Goal: Transaction & Acquisition: Download file/media

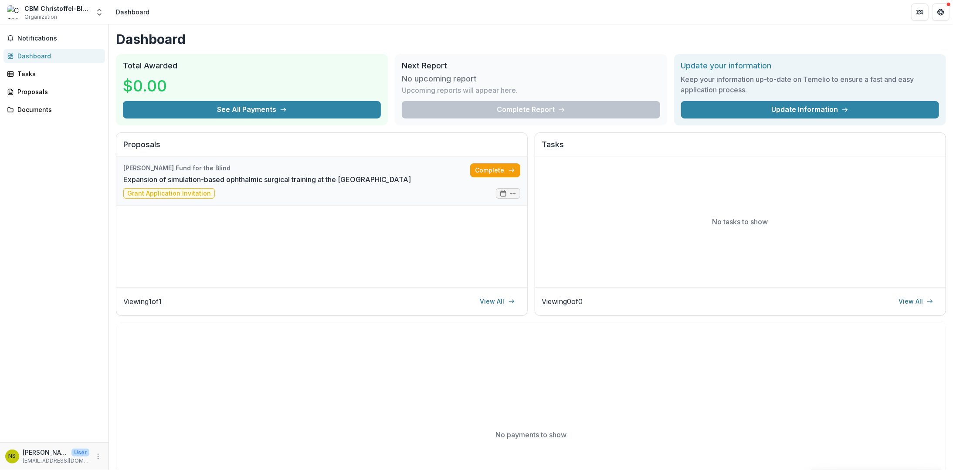
click at [191, 185] on link "Expansion of simulation-based ophthalmic surgical training at the [GEOGRAPHIC_D…" at bounding box center [267, 179] width 288 height 10
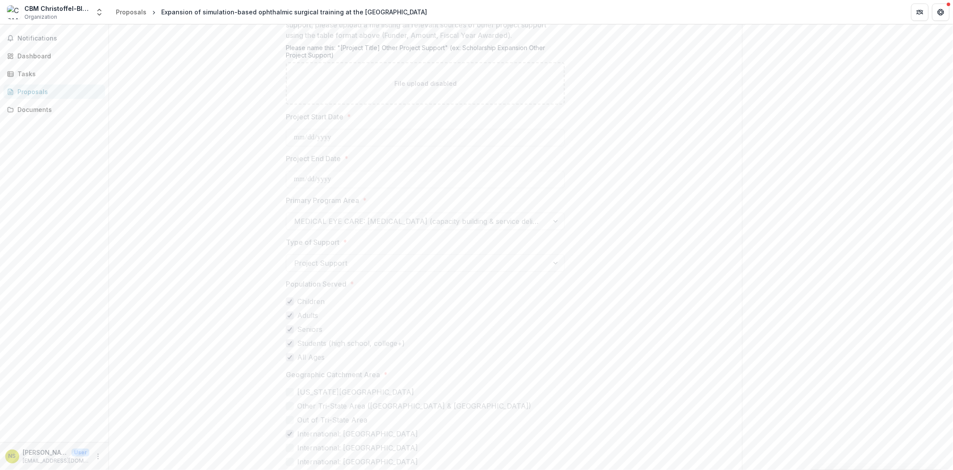
scroll to position [2580, 0]
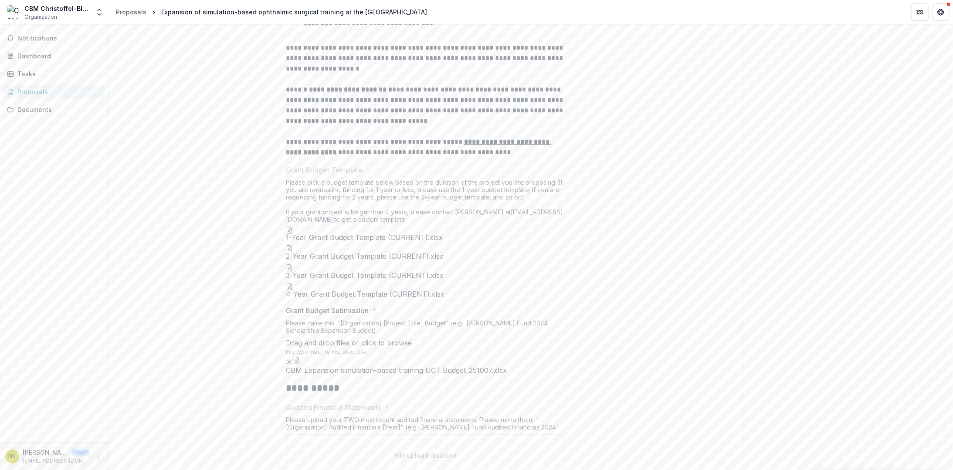
scroll to position [4106, 0]
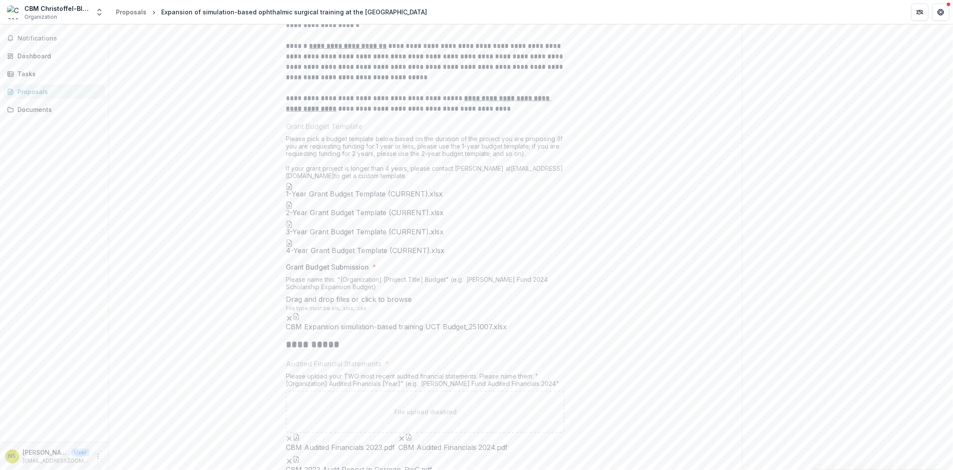
click at [7, 470] on button "Close" at bounding box center [3, 475] width 7 height 10
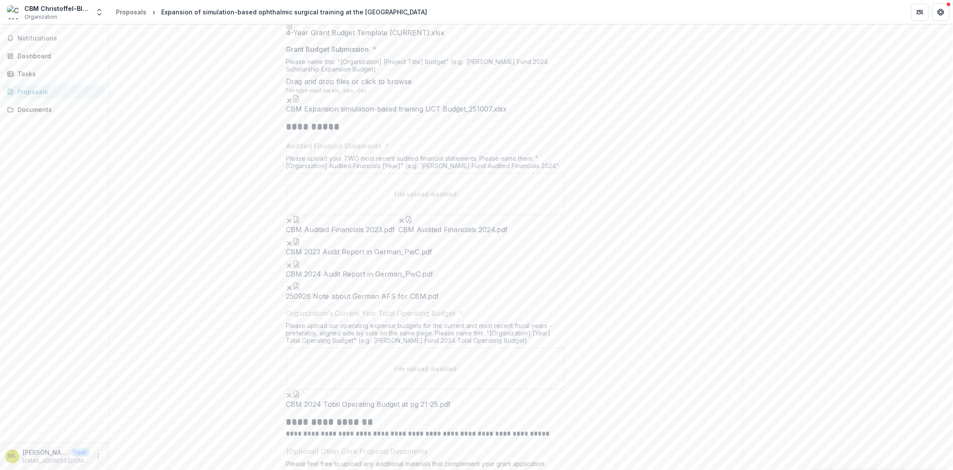
scroll to position [4362, 0]
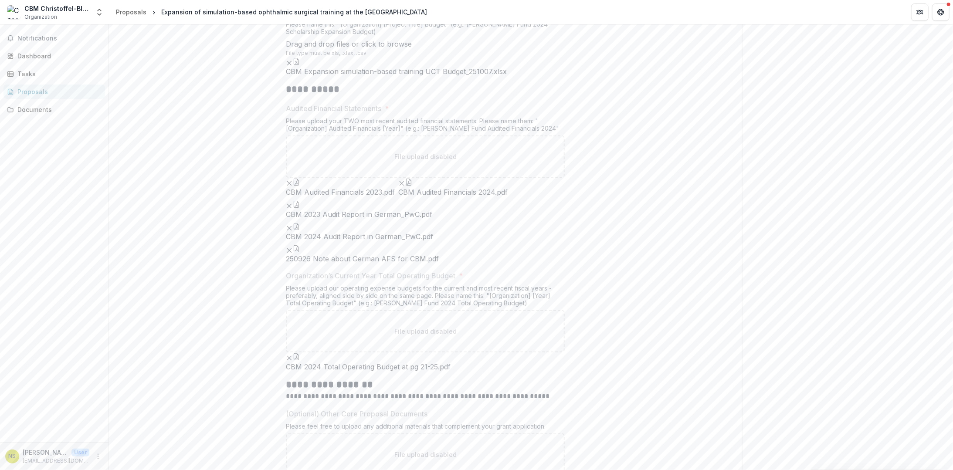
click at [7, 470] on icon "Close" at bounding box center [3, 476] width 7 height 7
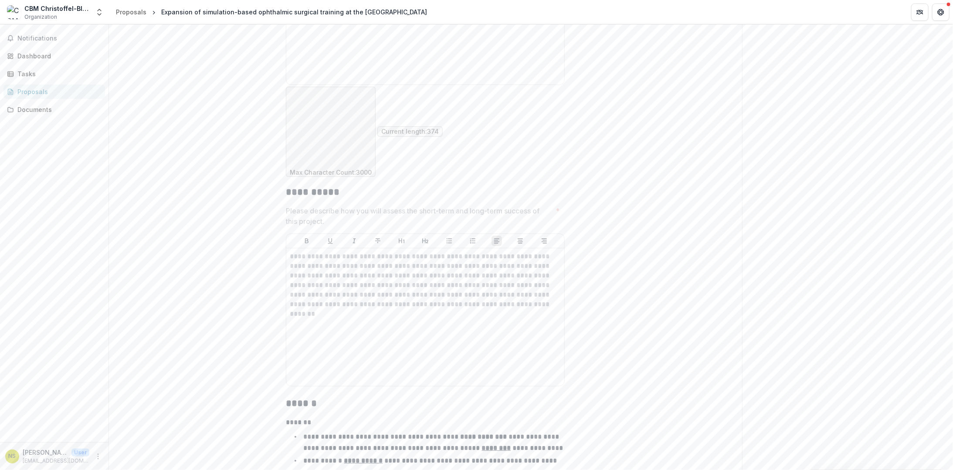
scroll to position [3577, 0]
click at [7, 470] on button "Close" at bounding box center [3, 475] width 7 height 10
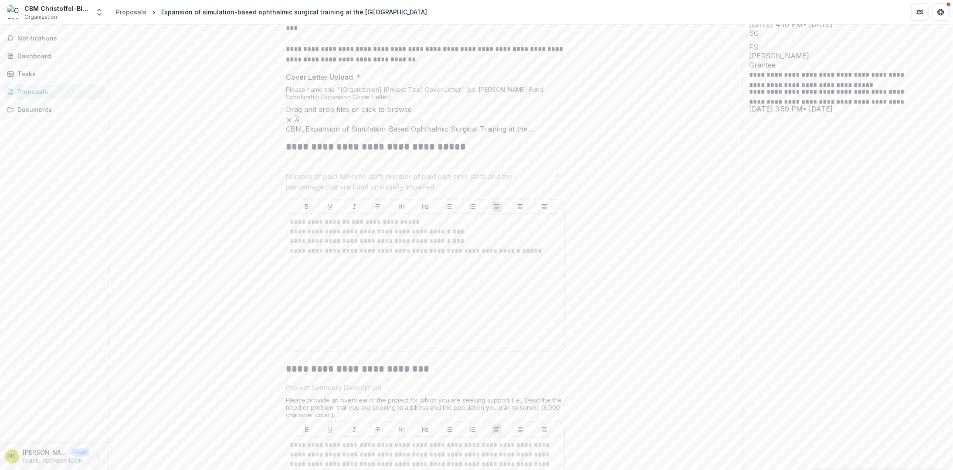
scroll to position [46, 0]
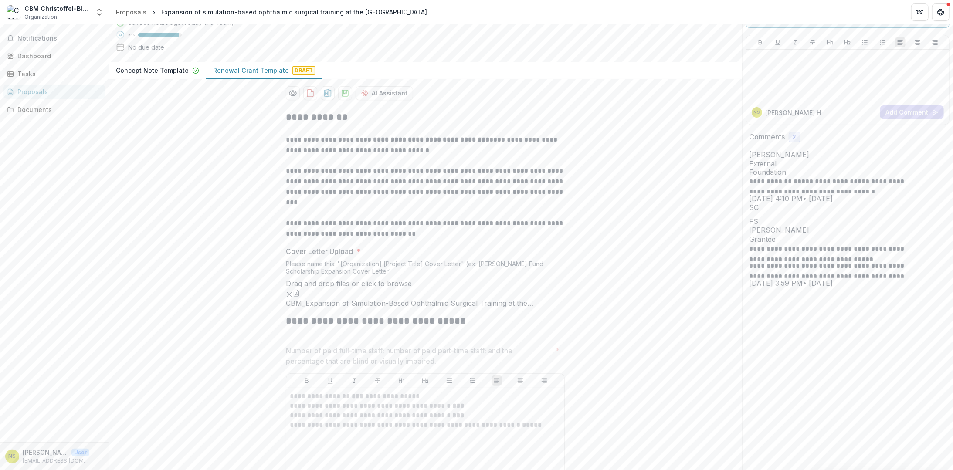
click at [298, 296] on icon "button" at bounding box center [296, 294] width 3 height 4
click at [7, 470] on button "Close" at bounding box center [3, 475] width 7 height 10
